Goal: Transaction & Acquisition: Purchase product/service

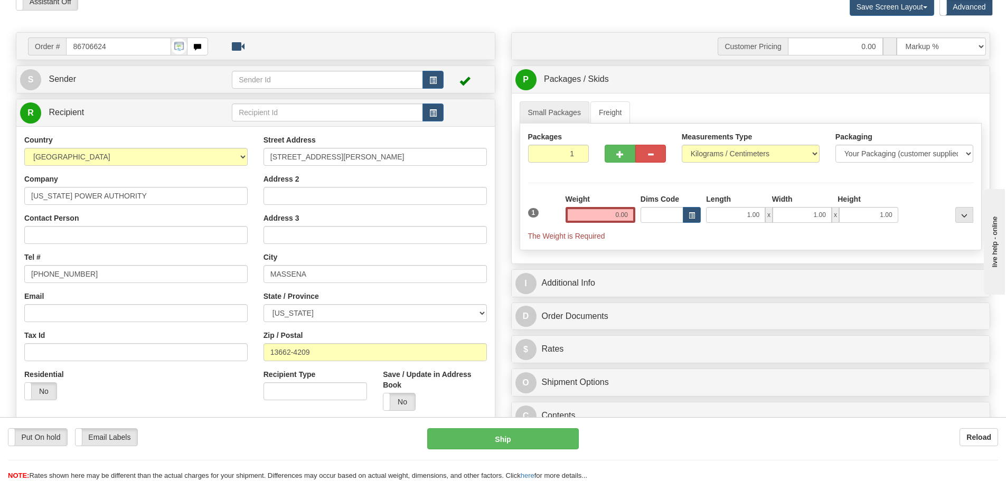
scroll to position [53, 0]
click at [810, 153] on select "Pounds / Inches Kilograms / Centimeters" at bounding box center [751, 154] width 138 height 18
select select "0"
click at [682, 145] on select "Pounds / Inches Kilograms / Centimeters" at bounding box center [751, 154] width 138 height 18
click at [633, 214] on input "0.00" at bounding box center [600, 215] width 70 height 16
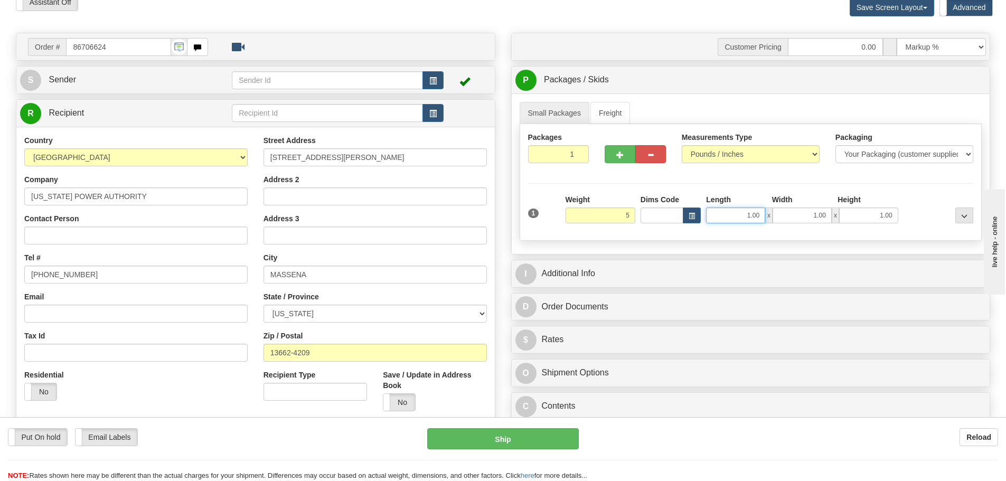
type input "5.00"
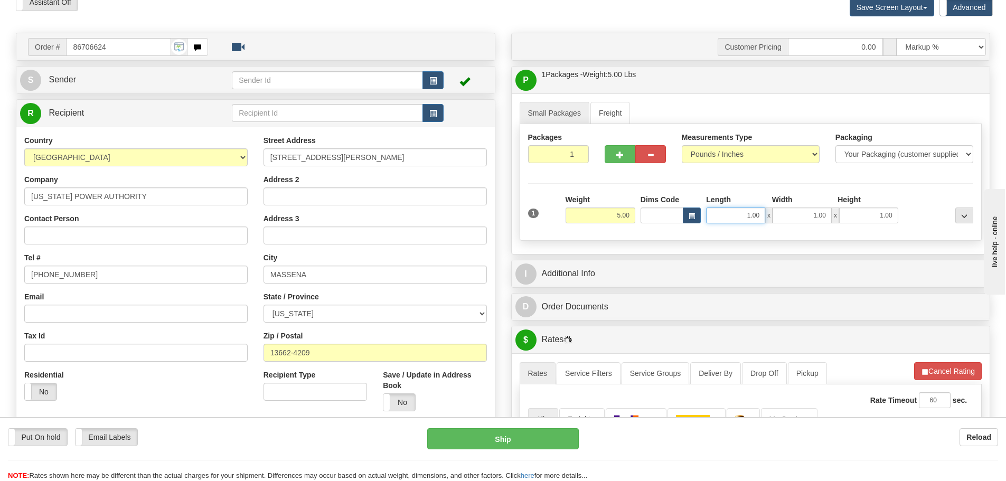
click at [762, 215] on input "1.00" at bounding box center [735, 215] width 59 height 16
type input "1"
type input "12.00"
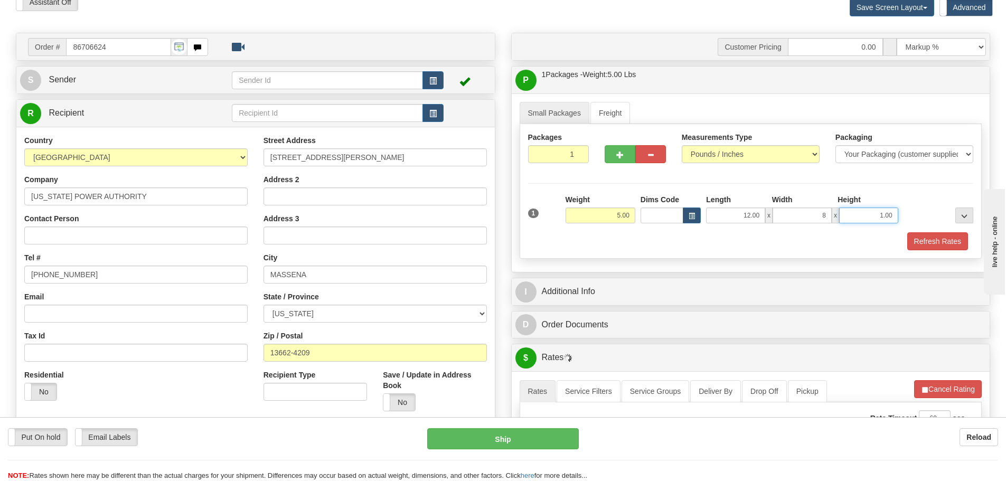
type input "8.00"
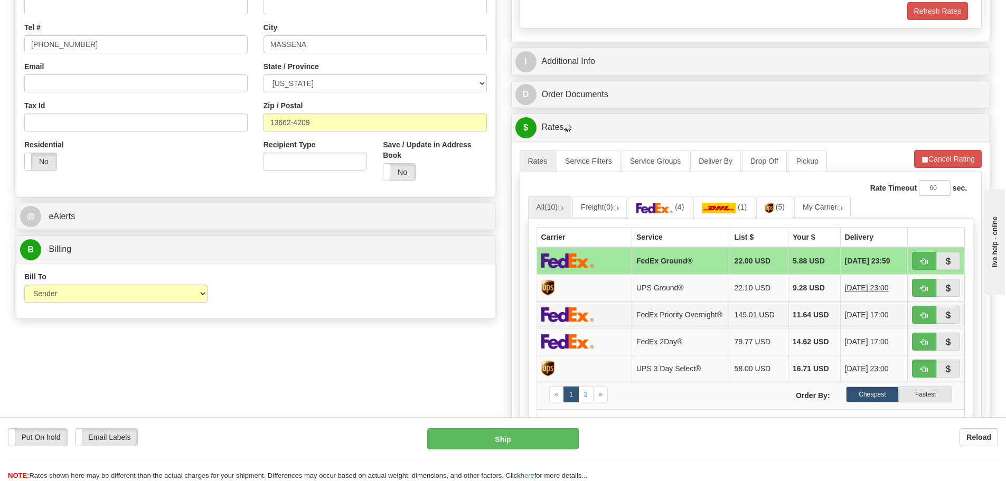
scroll to position [317, 0]
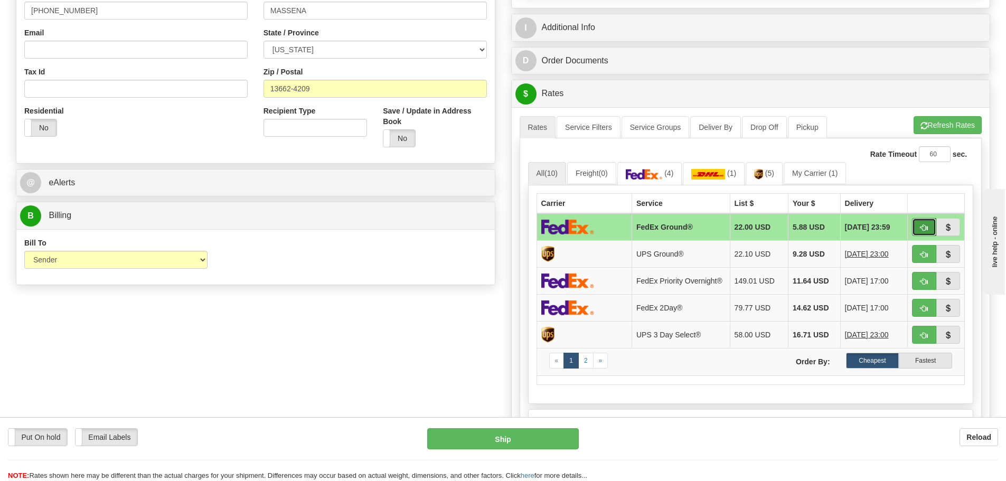
type input "6.00"
click at [923, 226] on span "button" at bounding box center [923, 227] width 7 height 7
type input "92"
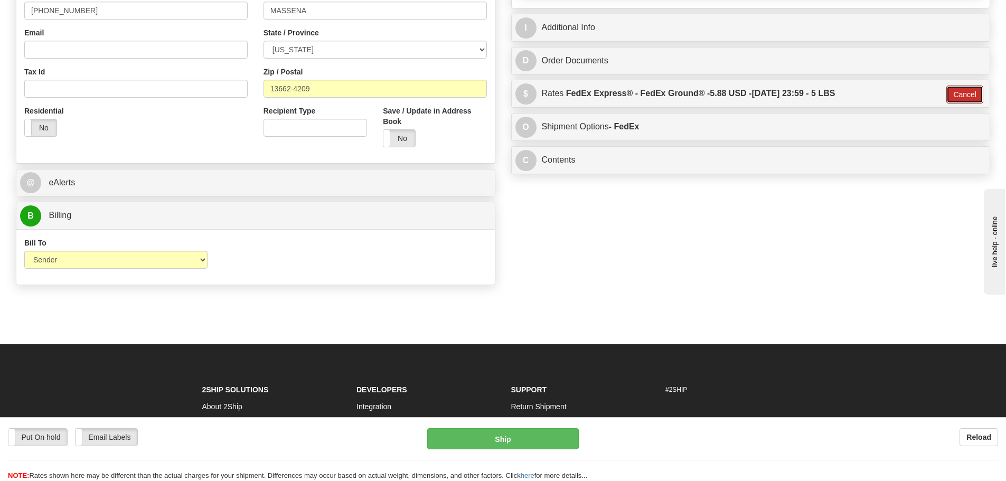
click at [957, 94] on button "Cancel" at bounding box center [964, 95] width 37 height 18
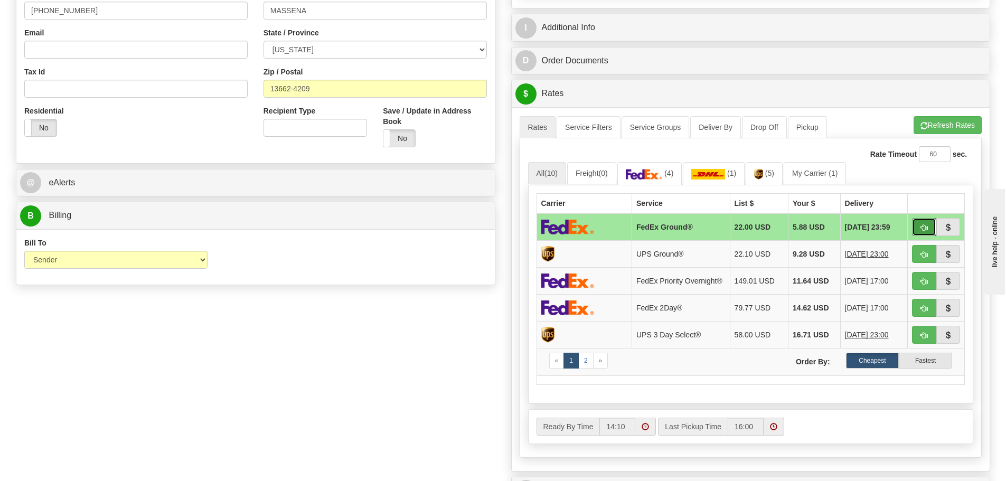
click at [923, 224] on span "button" at bounding box center [923, 227] width 7 height 7
type input "92"
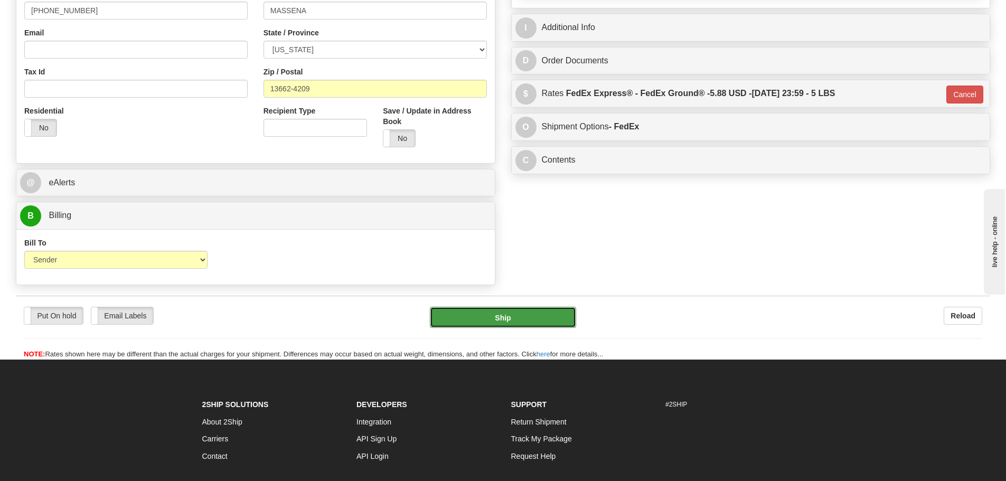
click at [506, 318] on button "Ship" at bounding box center [503, 317] width 146 height 21
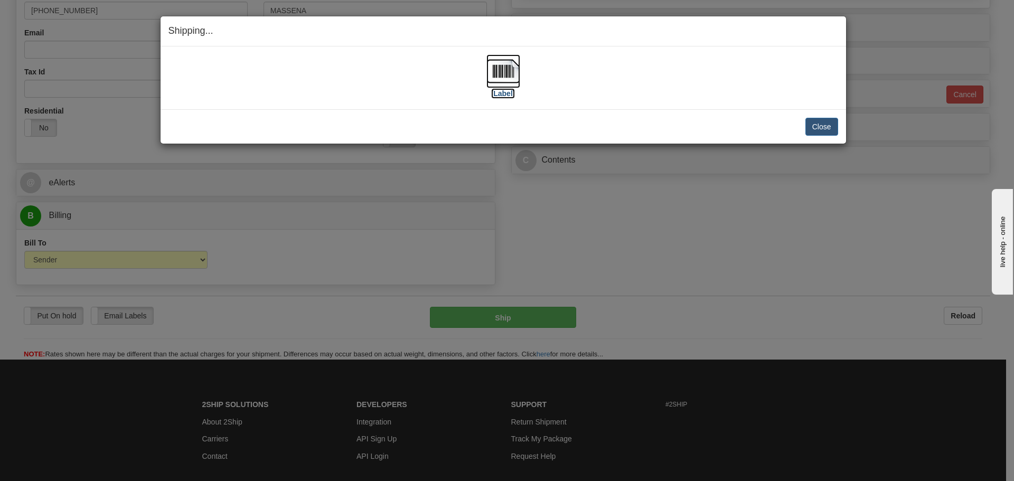
click at [503, 74] on img at bounding box center [503, 71] width 34 height 34
click at [817, 127] on button "Close" at bounding box center [821, 127] width 33 height 18
